Goal: Information Seeking & Learning: Learn about a topic

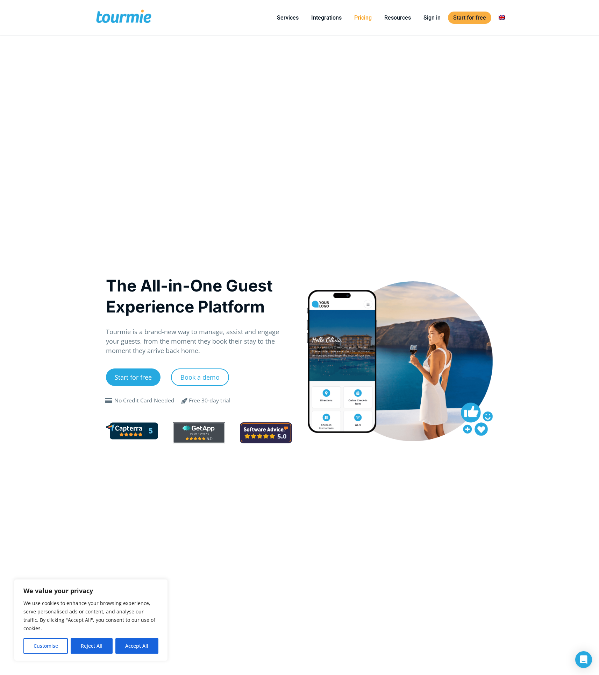
click at [359, 17] on link "Pricing" at bounding box center [363, 17] width 28 height 9
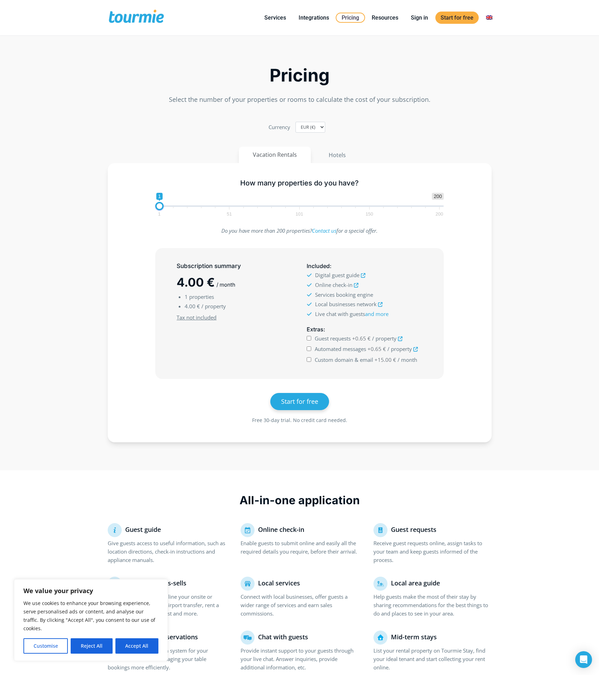
click at [203, 205] on span "1 200 0 0 1 1 51 101 150 200" at bounding box center [299, 204] width 289 height 23
click at [191, 205] on span "1 200 0 0 1 1 51 101 150 200" at bounding box center [299, 204] width 289 height 23
type input "3"
drag, startPoint x: 188, startPoint y: 206, endPoint x: 161, endPoint y: 205, distance: 27.7
click at [161, 205] on span at bounding box center [162, 206] width 8 height 8
